Goal: Task Accomplishment & Management: Manage account settings

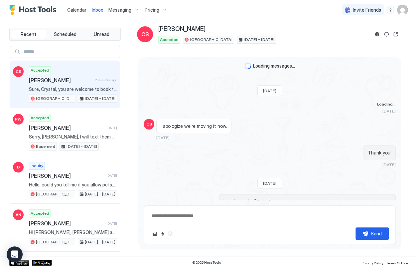
scroll to position [1002, 0]
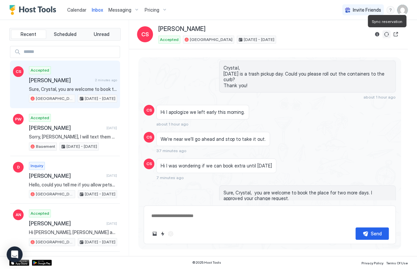
click at [387, 34] on button "Sync reservation" at bounding box center [387, 34] width 8 height 8
click at [387, 33] on button "Sync reservation" at bounding box center [387, 34] width 8 height 8
type textarea "*"
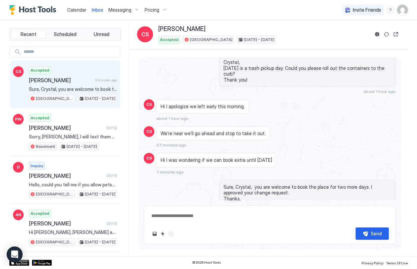
click at [82, 8] on span "Calendar" at bounding box center [76, 10] width 19 height 6
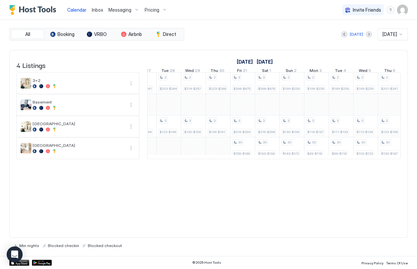
scroll to position [0, 740]
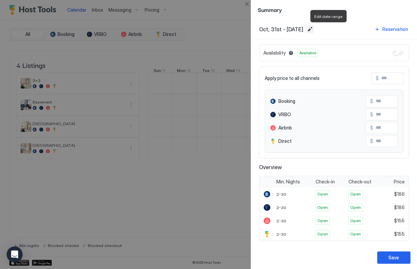
click at [314, 27] on button "Edit date range" at bounding box center [310, 29] width 8 height 8
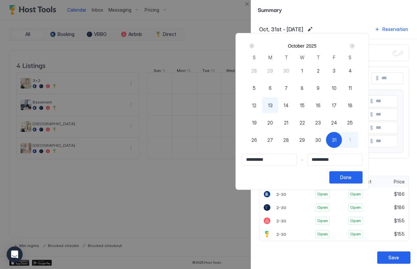
click at [336, 141] on span "31" at bounding box center [334, 139] width 5 height 7
click at [337, 122] on span "24" at bounding box center [334, 122] width 6 height 7
type input "**********"
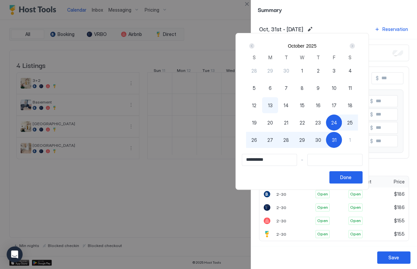
click at [336, 138] on span "31" at bounding box center [334, 139] width 5 height 7
type input "**********"
click at [321, 140] on span "30" at bounding box center [318, 139] width 6 height 7
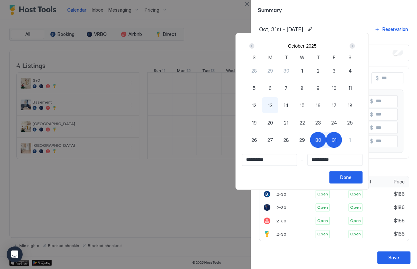
click at [336, 139] on span "31" at bounding box center [334, 139] width 5 height 7
click at [305, 139] on span "29" at bounding box center [302, 139] width 6 height 7
click at [336, 139] on span "31" at bounding box center [334, 139] width 5 height 7
drag, startPoint x: 325, startPoint y: 139, endPoint x: 368, endPoint y: 138, distance: 42.9
click at [358, 138] on div "28 29 30 1 2 3 4 5 6 7 8 9 10 11 12 13 14 15 16 17 18 19 20 21 22 23 24 25 26 2…" at bounding box center [302, 110] width 112 height 96
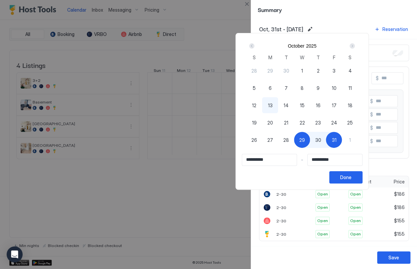
drag, startPoint x: 379, startPoint y: 139, endPoint x: 361, endPoint y: 140, distance: 18.6
click at [358, 139] on div "1" at bounding box center [350, 140] width 16 height 16
type input "**********"
click at [355, 45] on div "Next" at bounding box center [352, 45] width 5 height 5
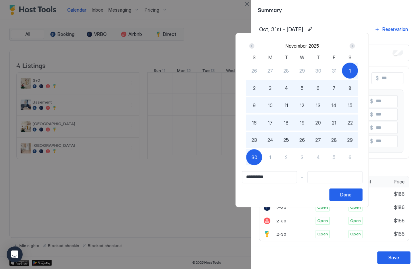
click at [257, 158] on span "30" at bounding box center [254, 157] width 6 height 7
type input "**********"
click at [363, 197] on button "Done" at bounding box center [345, 194] width 33 height 12
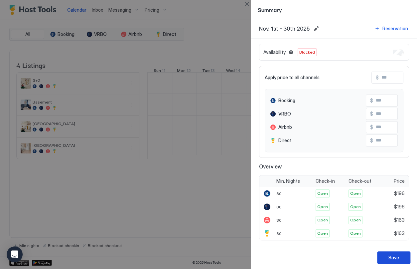
click at [392, 257] on div "Save" at bounding box center [394, 257] width 11 height 7
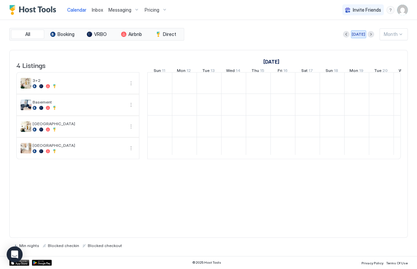
click at [362, 34] on div "[DATE]" at bounding box center [358, 34] width 13 height 6
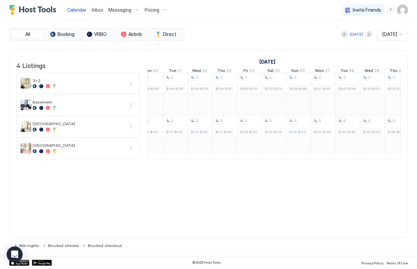
scroll to position [0, 585]
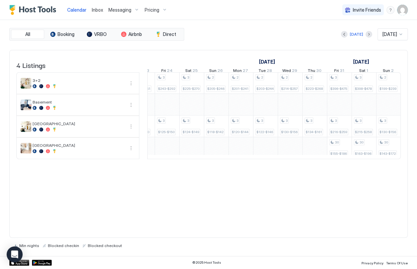
click at [96, 11] on span "Inbox" at bounding box center [97, 10] width 11 height 6
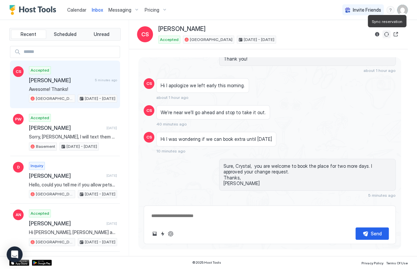
click at [386, 36] on button "Sync reservation" at bounding box center [387, 34] width 8 height 8
type textarea "*"
click at [69, 8] on span "Calendar" at bounding box center [76, 10] width 19 height 6
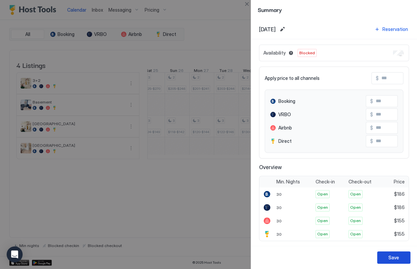
click at [394, 258] on div "Save" at bounding box center [394, 257] width 11 height 7
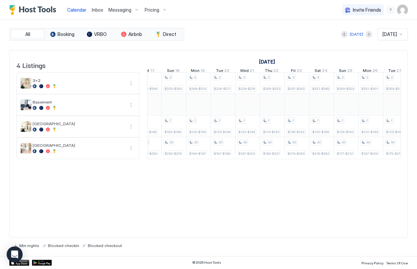
click at [161, 10] on div "Pricing" at bounding box center [156, 9] width 28 height 11
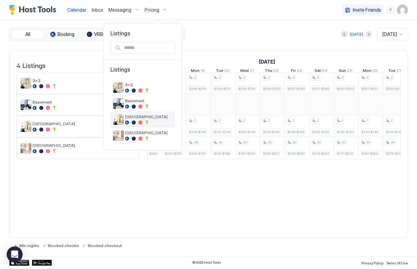
click at [157, 116] on span "[GEOGRAPHIC_DATA]" at bounding box center [148, 116] width 47 height 5
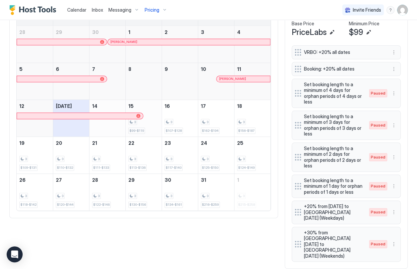
scroll to position [218, 0]
click at [133, 129] on span "$99-$119" at bounding box center [136, 131] width 15 height 4
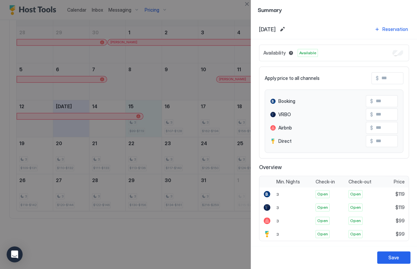
click at [172, 232] on div at bounding box center [208, 134] width 417 height 269
click at [129, 132] on div at bounding box center [208, 134] width 417 height 269
click at [77, 44] on div at bounding box center [208, 134] width 417 height 269
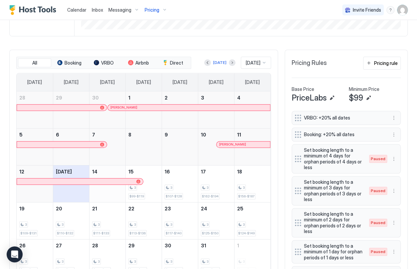
scroll to position [153, 0]
click at [140, 63] on span "Airbnb" at bounding box center [142, 63] width 14 height 6
click at [108, 63] on span "VRBO" at bounding box center [107, 63] width 13 height 6
click at [65, 62] on span "Booking" at bounding box center [73, 63] width 17 height 6
click at [136, 63] on span "Airbnb" at bounding box center [142, 63] width 14 height 6
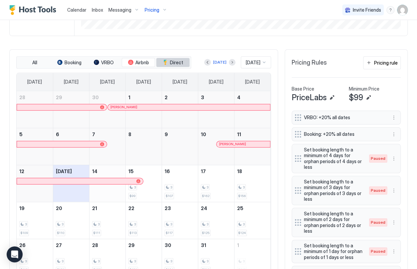
click at [172, 63] on span "Direct" at bounding box center [176, 63] width 13 height 6
click at [133, 61] on button "Airbnb" at bounding box center [138, 62] width 33 height 9
click at [330, 97] on button "Edit" at bounding box center [332, 97] width 8 height 8
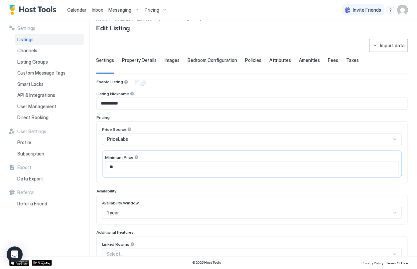
scroll to position [12, 0]
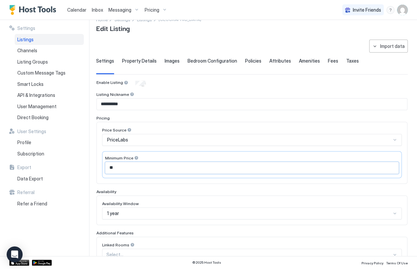
click at [132, 168] on input "**" at bounding box center [251, 167] width 293 height 11
click at [113, 164] on input "**" at bounding box center [251, 167] width 293 height 11
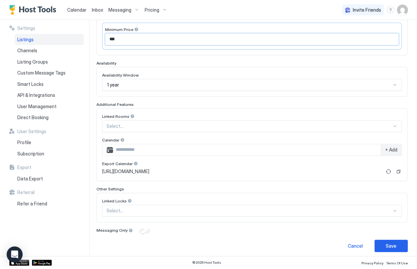
scroll to position [140, 0]
type input "***"
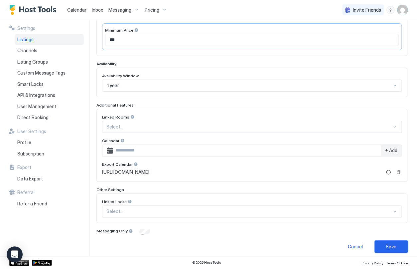
click at [388, 245] on button "Save" at bounding box center [391, 246] width 33 height 12
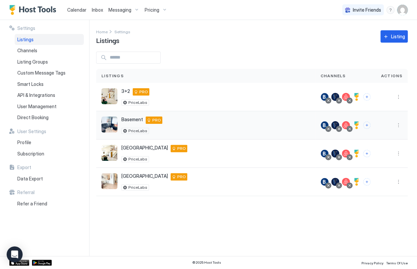
click at [108, 124] on img "listing image" at bounding box center [109, 124] width 16 height 16
click at [201, 124] on div "Basement Colorado Springs 80920 US PRO PriceLabs" at bounding box center [205, 124] width 209 height 17
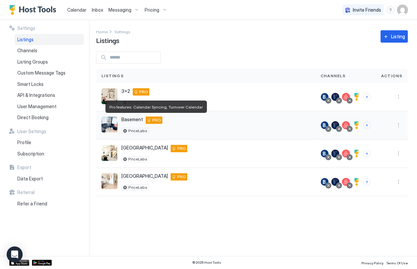
click at [153, 119] on span "PRO" at bounding box center [156, 120] width 9 height 6
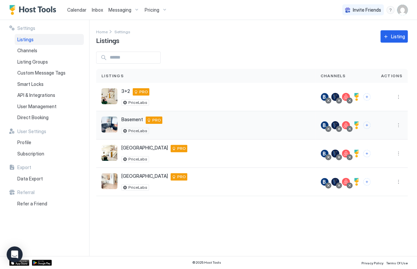
click at [153, 119] on span "PRO" at bounding box center [156, 120] width 9 height 6
click at [24, 41] on span "Listings" at bounding box center [25, 40] width 16 height 6
click at [268, 124] on div "Basement Colorado Springs 80920 US PRO PriceLabs" at bounding box center [205, 124] width 209 height 17
click at [399, 124] on button "More options" at bounding box center [398, 125] width 8 height 8
click at [372, 145] on span "Pricing" at bounding box center [375, 144] width 13 height 5
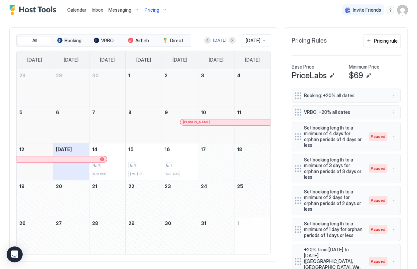
scroll to position [175, 0]
click at [367, 74] on button "Edit" at bounding box center [369, 76] width 8 height 8
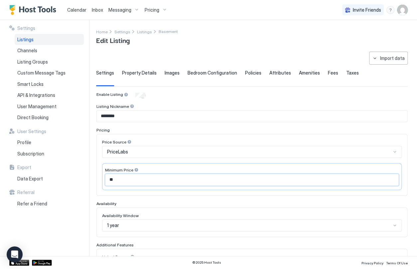
drag, startPoint x: 112, startPoint y: 178, endPoint x: 99, endPoint y: 178, distance: 13.7
click at [99, 178] on div "Price Source PriceLabs Minimum Price **" at bounding box center [251, 165] width 311 height 62
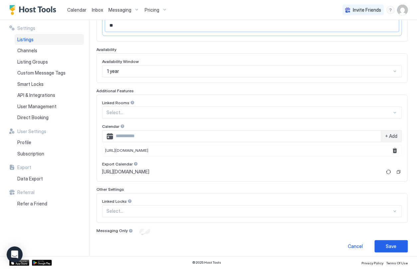
scroll to position [154, 0]
type input "**"
click at [395, 243] on div "Save" at bounding box center [391, 246] width 11 height 7
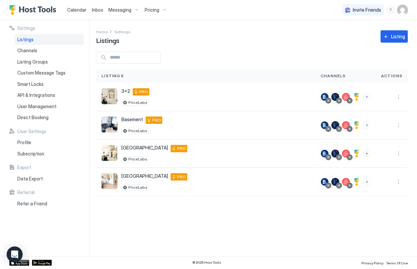
click at [82, 8] on span "Calendar" at bounding box center [76, 10] width 19 height 6
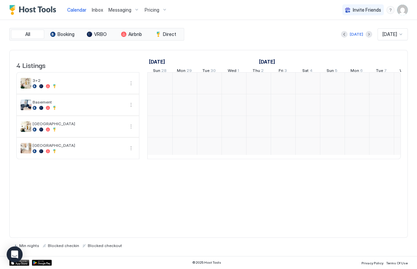
scroll to position [0, 369]
